Goal: Information Seeking & Learning: Check status

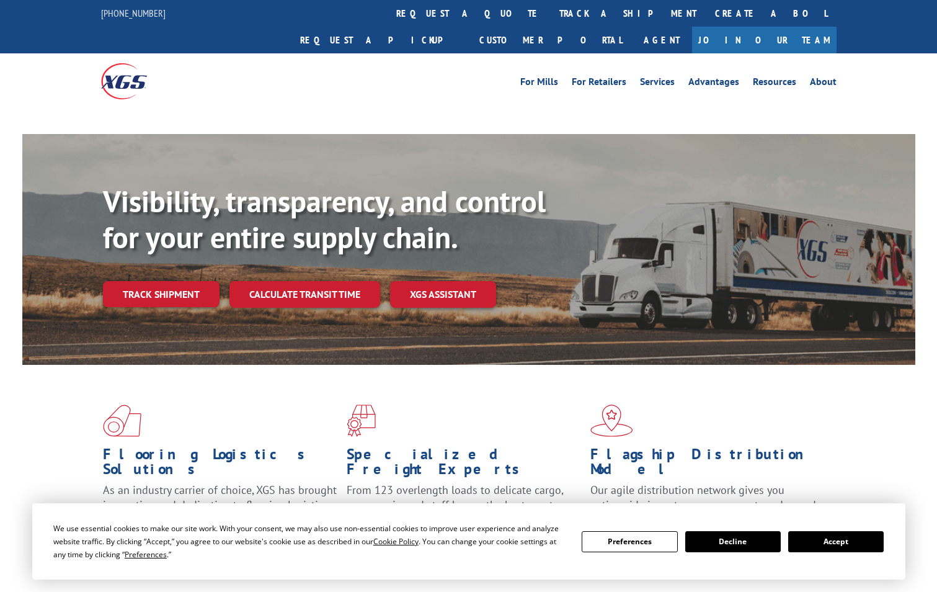
drag, startPoint x: 0, startPoint y: 0, endPoint x: 191, endPoint y: 272, distance: 332.5
click at [191, 272] on div "Visibility, transparency, and control for your entire supply chain. Track shipm…" at bounding box center [509, 270] width 812 height 173
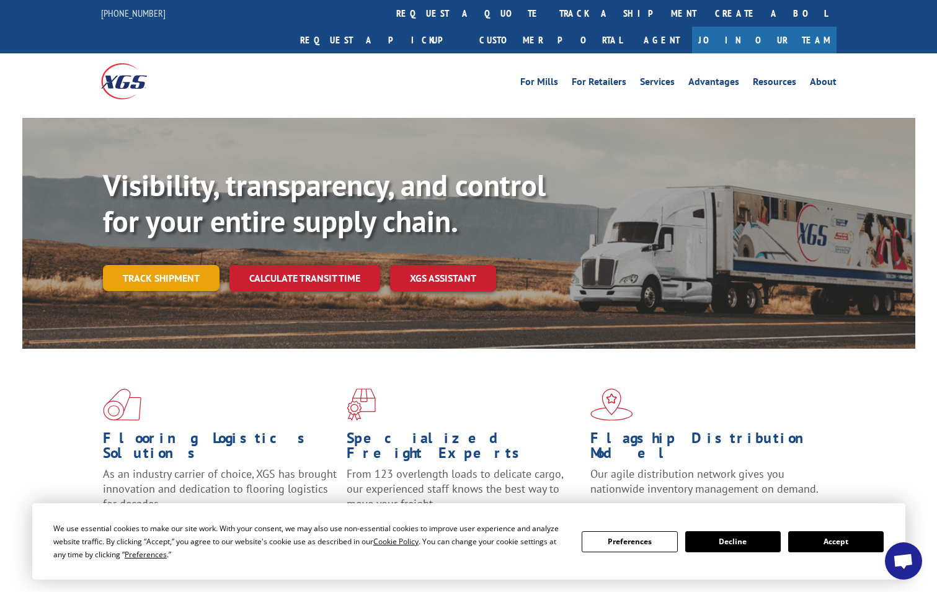
click at [172, 265] on link "Track shipment" at bounding box center [161, 278] width 117 height 26
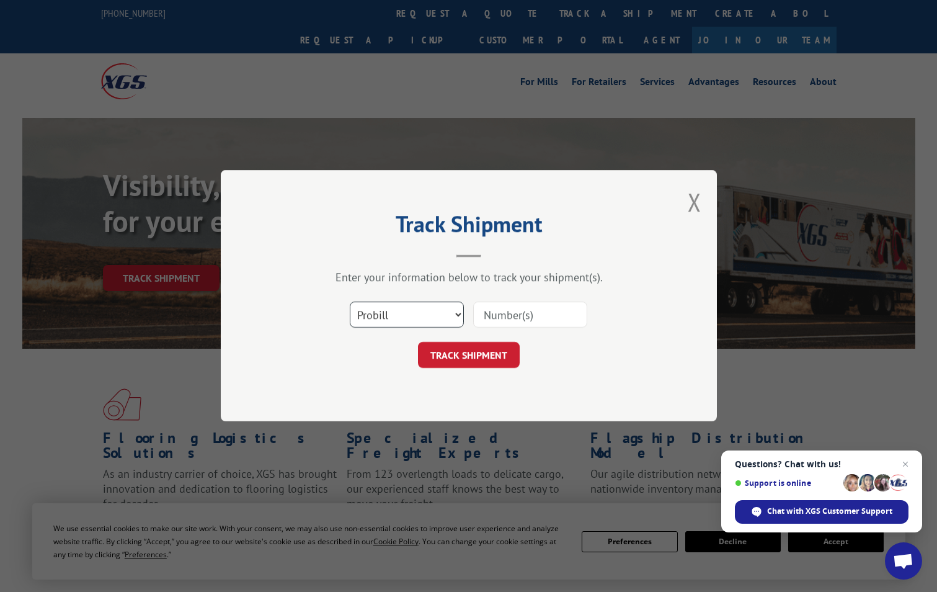
drag, startPoint x: 423, startPoint y: 307, endPoint x: 416, endPoint y: 315, distance: 10.6
click at [423, 307] on select "Select category... Probill BOL PO" at bounding box center [407, 315] width 114 height 26
select select "bol"
click at [350, 302] on select "Select category... Probill BOL PO" at bounding box center [407, 315] width 114 height 26
click at [545, 310] on input at bounding box center [530, 315] width 114 height 26
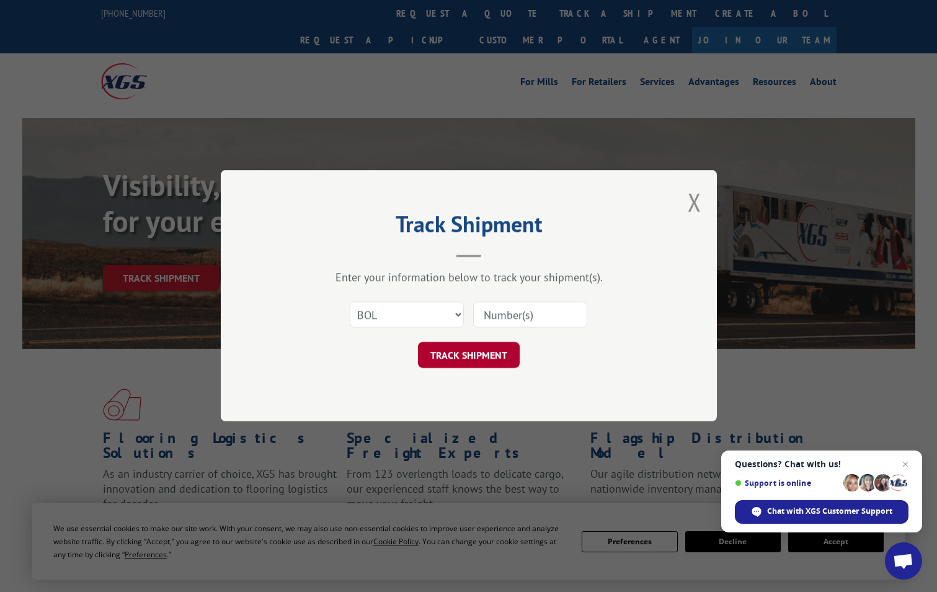
paste input "6023887"
type input "6023887"
click at [469, 358] on button "TRACK SHIPMENT" at bounding box center [469, 355] width 102 height 26
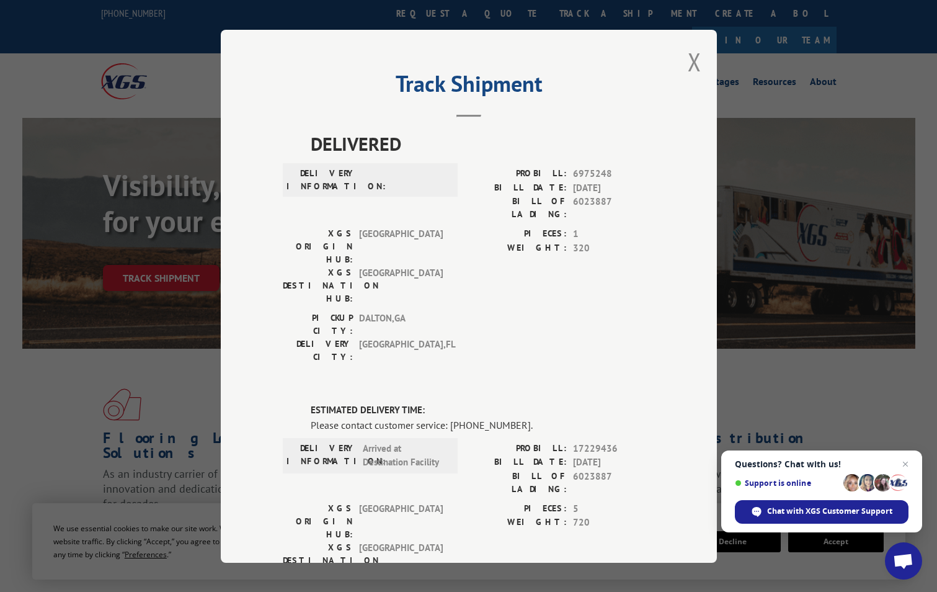
scroll to position [62, 0]
